Goal: Task Accomplishment & Management: Complete application form

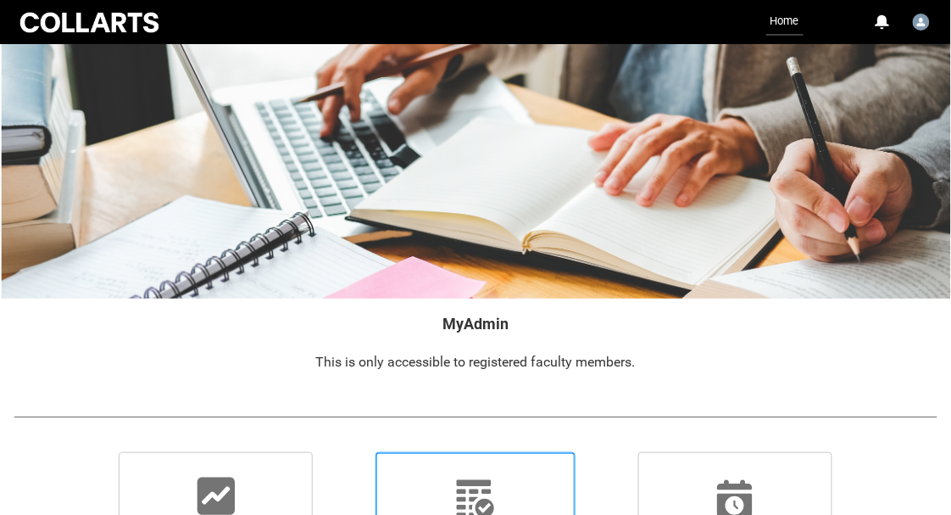
click at [351, 452] on input "ATTENDANCE View sessions and [PERSON_NAME]" at bounding box center [350, 451] width 1 height 1
radio input "true"
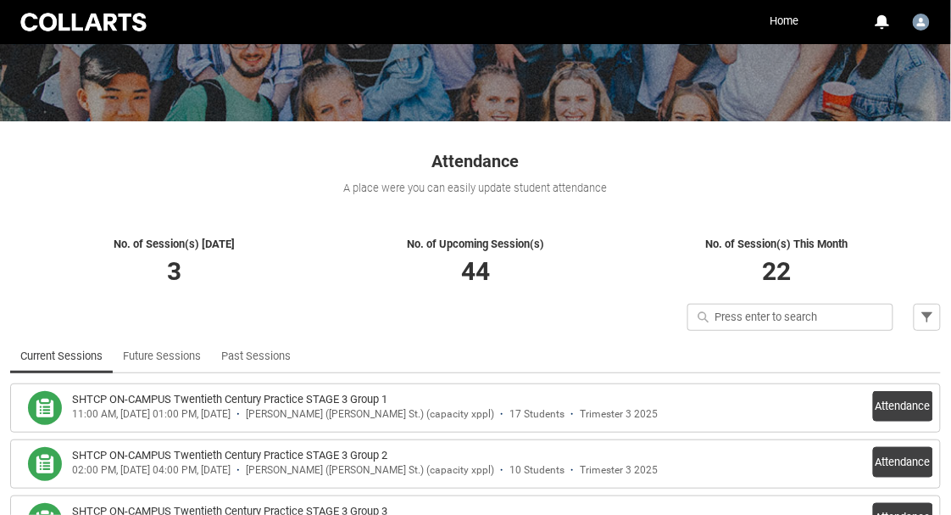
scroll to position [313, 0]
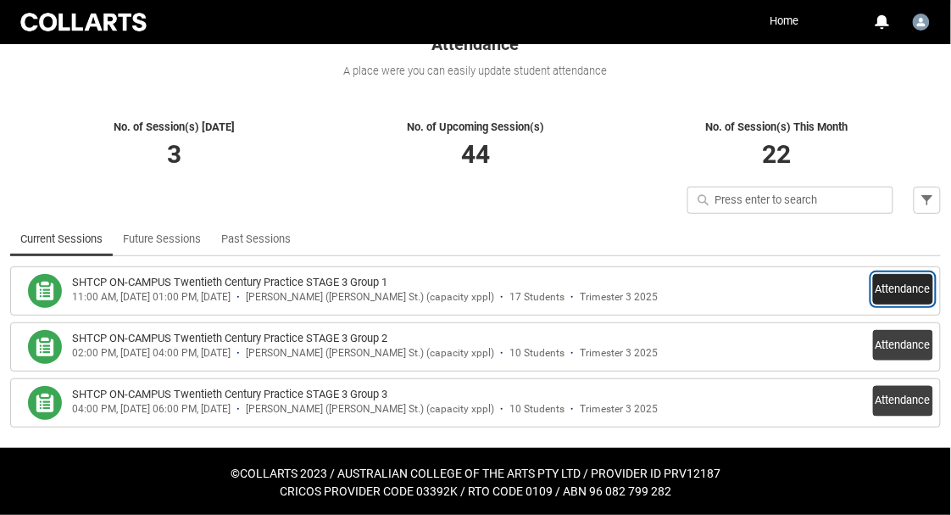
click at [905, 279] on button "Attendance" at bounding box center [903, 289] width 60 height 31
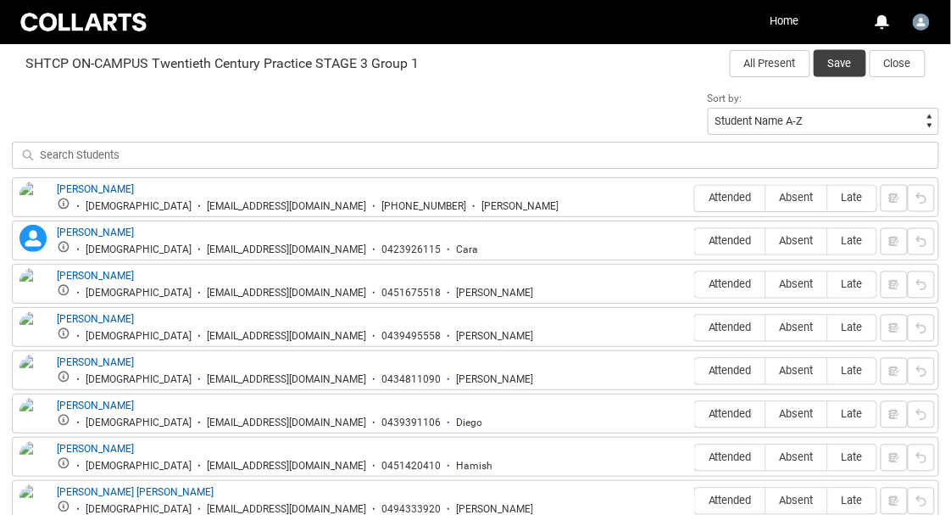
scroll to position [559, 0]
click at [760, 67] on button "All Present" at bounding box center [770, 64] width 81 height 27
radio input "true"
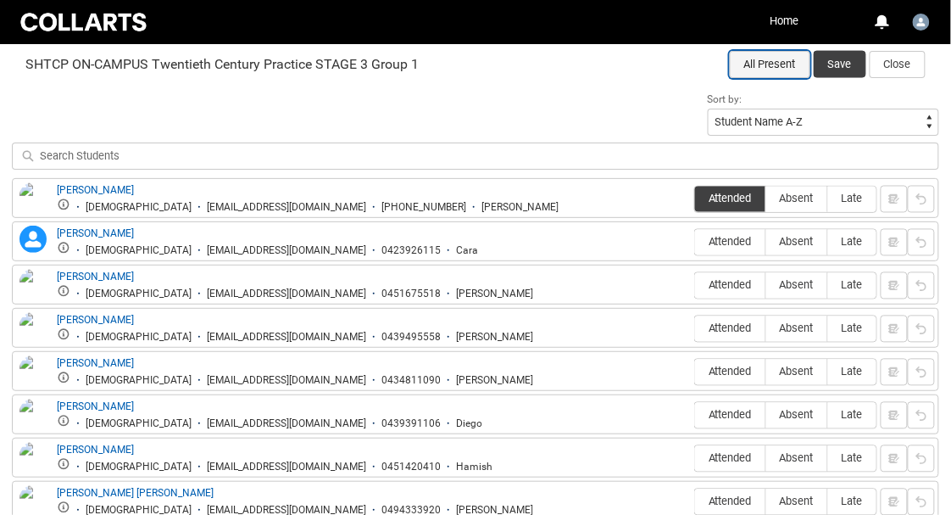
radio input "true"
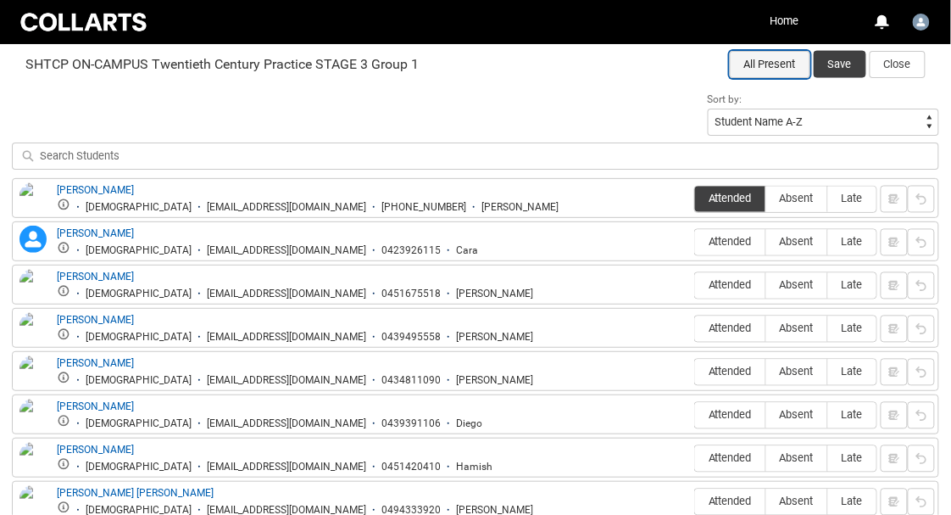
radio input "true"
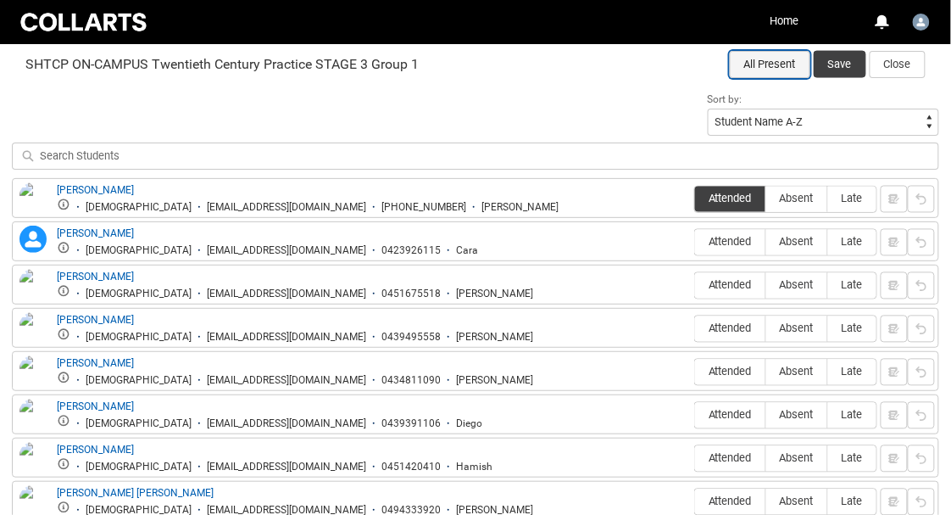
radio input "true"
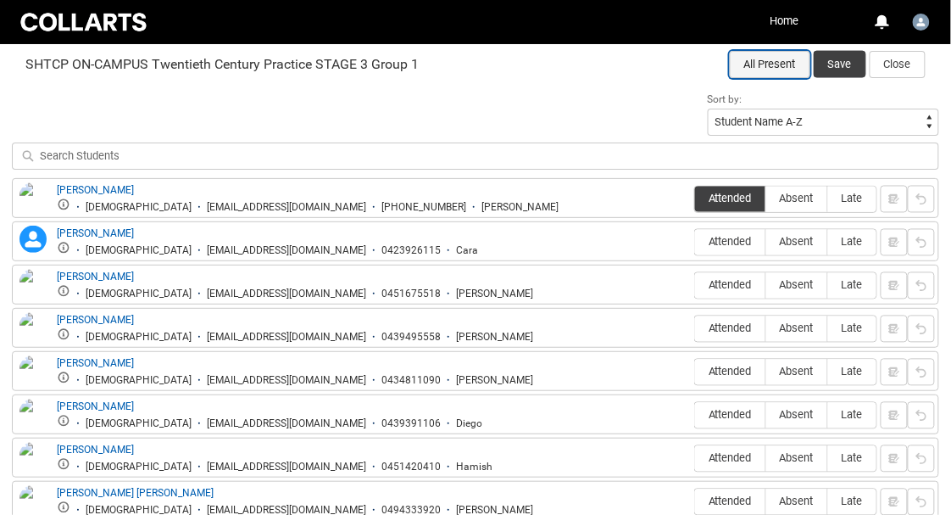
radio input "true"
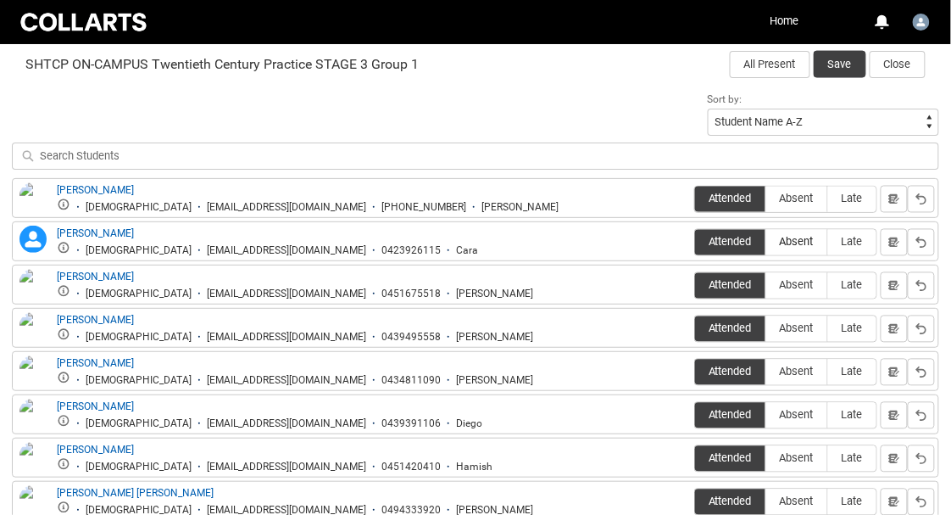
click at [821, 236] on span "Absent" at bounding box center [796, 242] width 61 height 13
click at [766, 242] on input "Absent" at bounding box center [765, 242] width 1 height 1
type lightning-radio-group "Absent"
radio input "true"
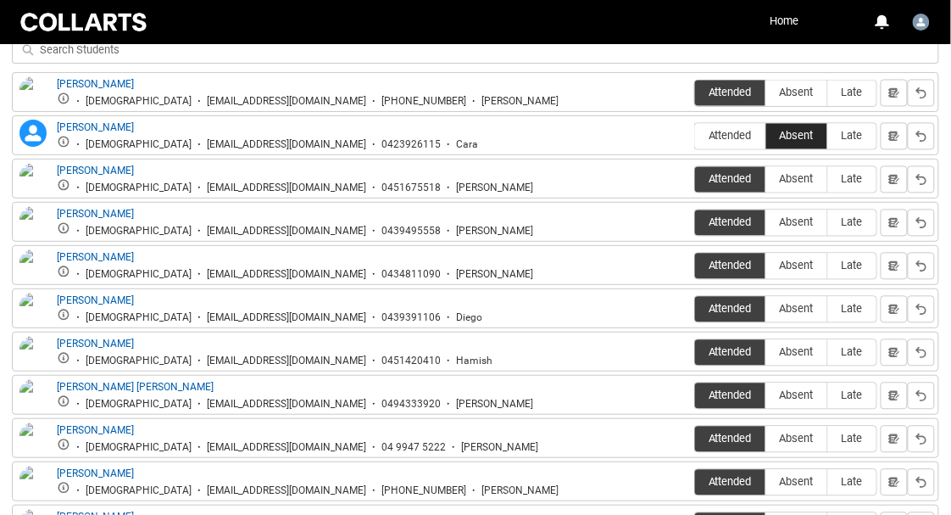
scroll to position [668, 0]
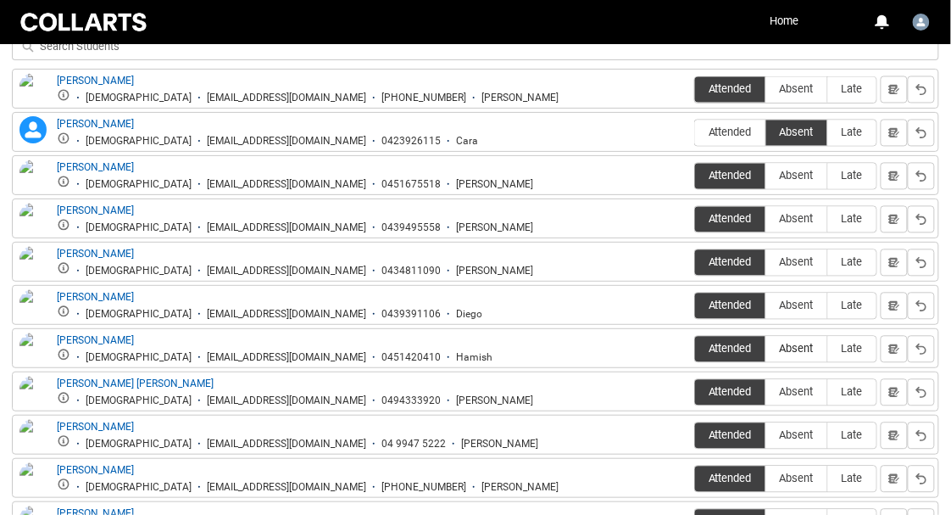
click at [796, 342] on span "Absent" at bounding box center [796, 348] width 61 height 13
click at [766, 348] on input "Absent" at bounding box center [765, 348] width 1 height 1
type lightning-radio-group "Absent"
radio input "true"
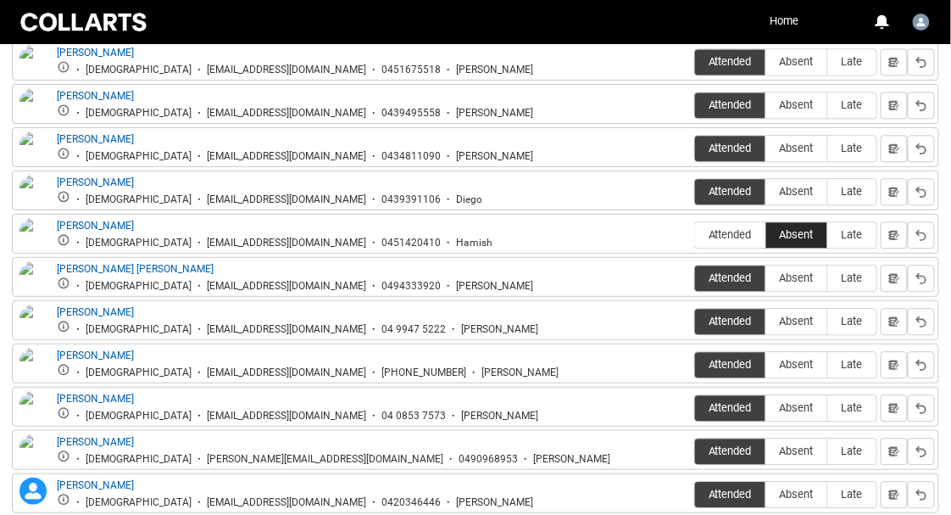
scroll to position [783, 0]
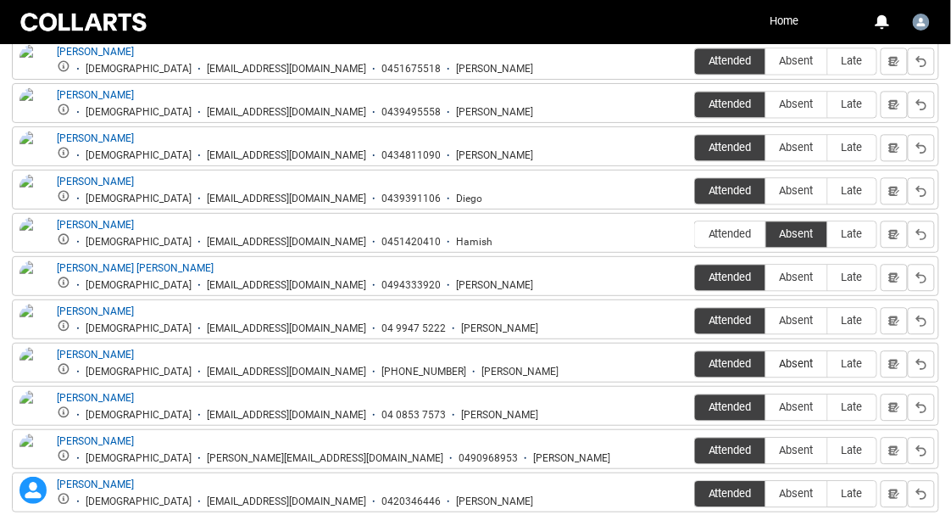
click at [797, 361] on span "Absent" at bounding box center [796, 363] width 61 height 13
click at [766, 363] on input "Absent" at bounding box center [765, 363] width 1 height 1
type lightning-radio-group "Absent"
radio input "true"
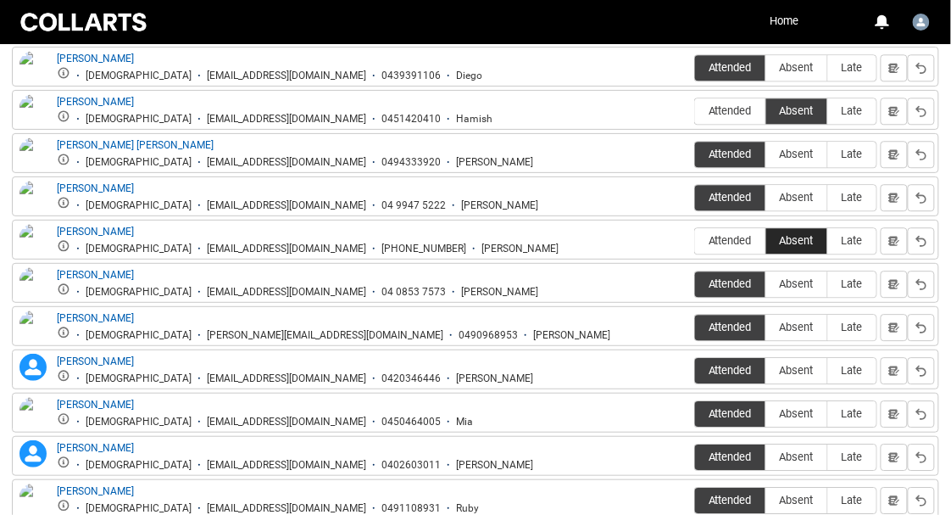
scroll to position [911, 0]
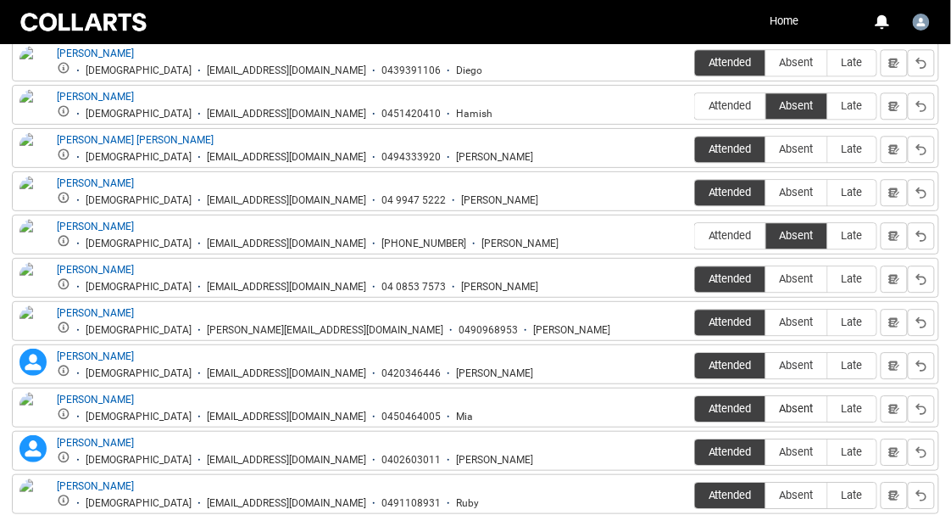
click at [797, 402] on span "Absent" at bounding box center [796, 408] width 61 height 13
click at [766, 408] on input "Absent" at bounding box center [765, 408] width 1 height 1
type lightning-radio-group "Absent"
radio input "true"
click at [799, 439] on label "Absent" at bounding box center [796, 452] width 61 height 26
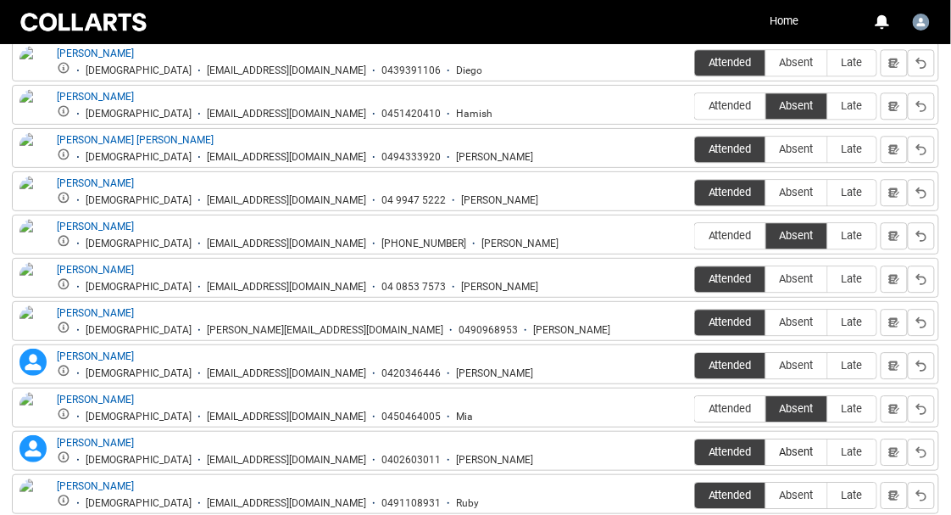
click at [766, 451] on input "Absent" at bounding box center [765, 451] width 1 height 1
type lightning-radio-group "Absent"
radio input "true"
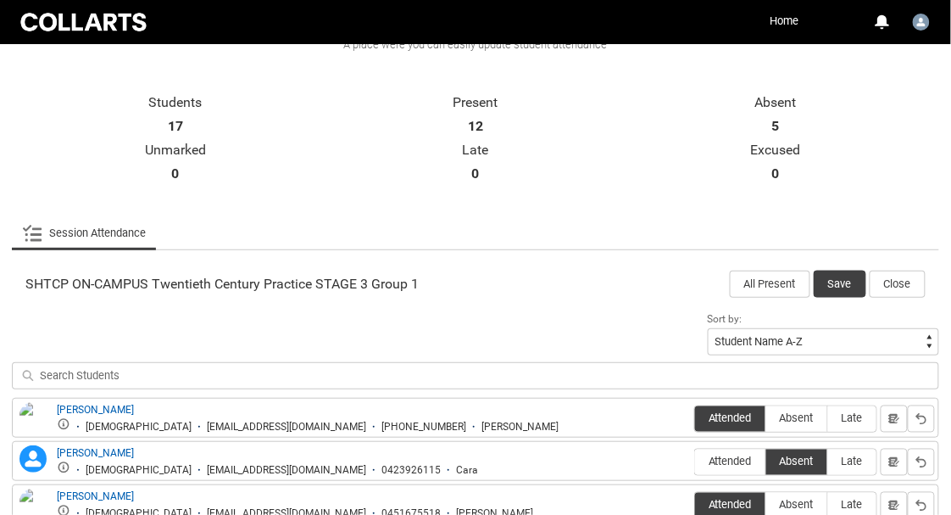
scroll to position [312, 0]
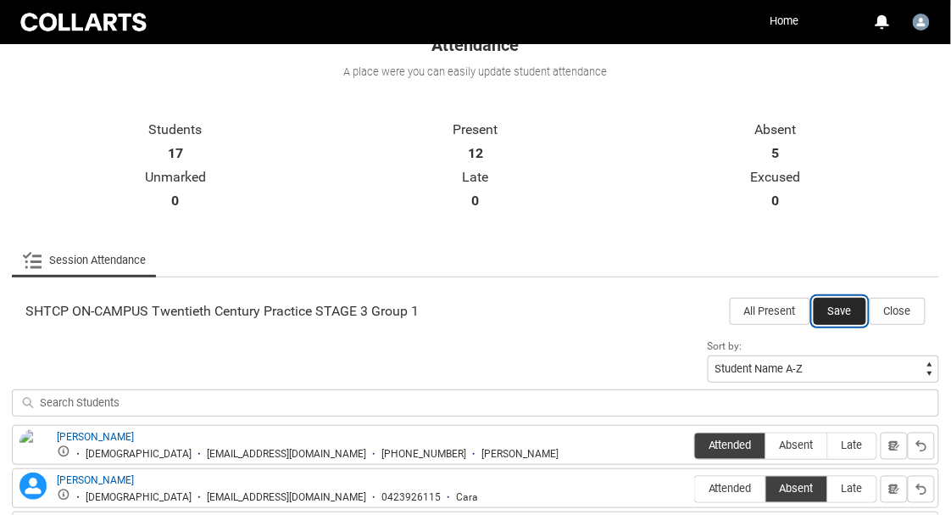
click at [829, 307] on button "Save" at bounding box center [840, 311] width 53 height 27
